Goal: Find contact information: Find contact information

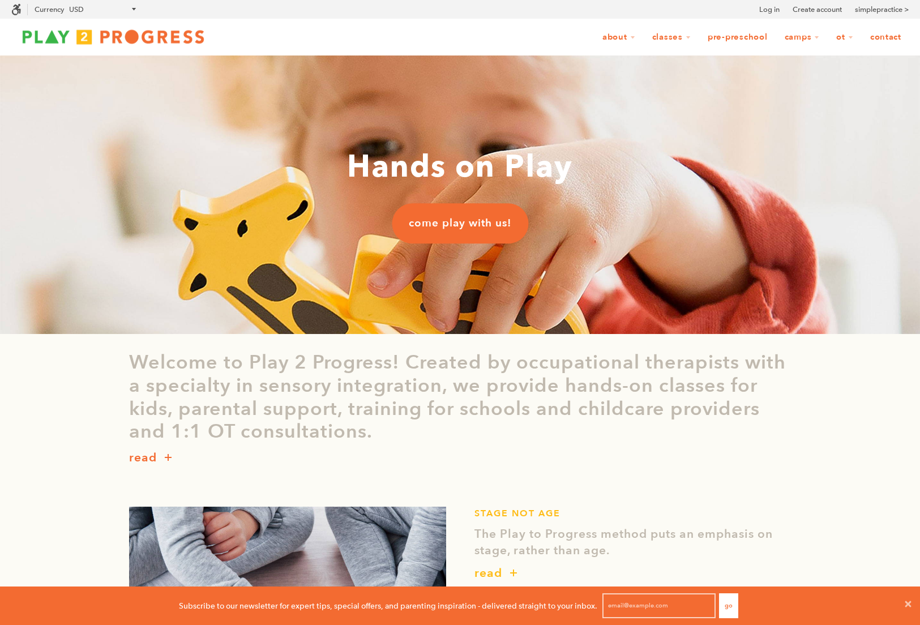
scroll to position [1, 1]
click at [879, 29] on link "Contact" at bounding box center [886, 38] width 46 height 22
